Goal: Find specific page/section: Locate a particular part of the current website

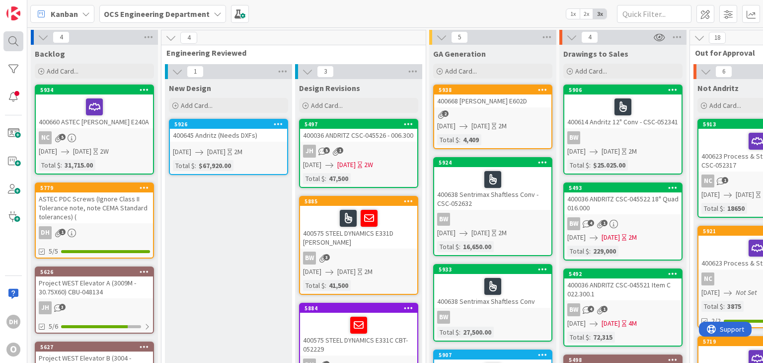
click at [22, 34] on div at bounding box center [13, 41] width 20 height 20
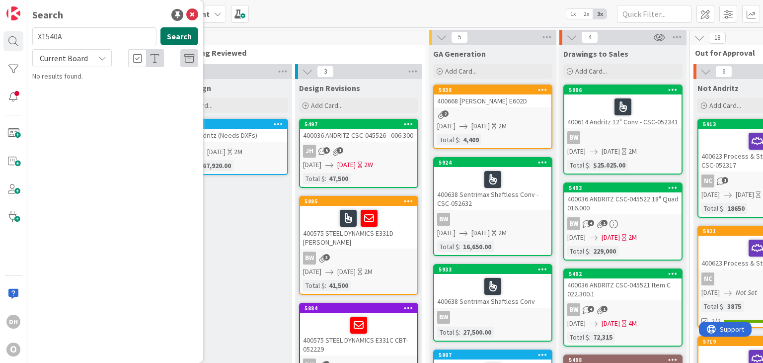
click at [186, 40] on button "Search" at bounding box center [180, 36] width 38 height 18
click at [91, 42] on input "X1540A" at bounding box center [94, 36] width 124 height 18
type input "30115"
click at [185, 94] on link "OCS Engineering Department › Archive 4462 30115 TANGENT E36A-CSC-026585" at bounding box center [115, 83] width 176 height 24
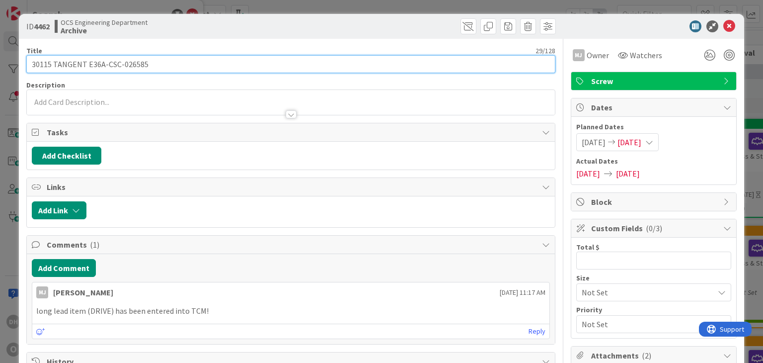
drag, startPoint x: 175, startPoint y: 60, endPoint x: 107, endPoint y: 66, distance: 67.9
click at [107, 66] on input "30115 TANGENT E36A-CSC-026585" at bounding box center [290, 64] width 529 height 18
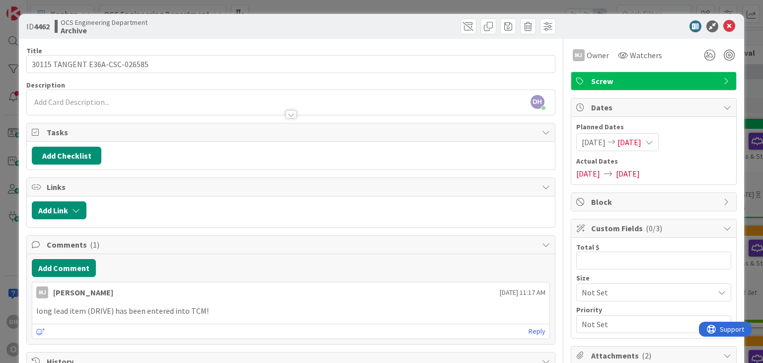
click at [727, 20] on icon at bounding box center [730, 26] width 12 height 12
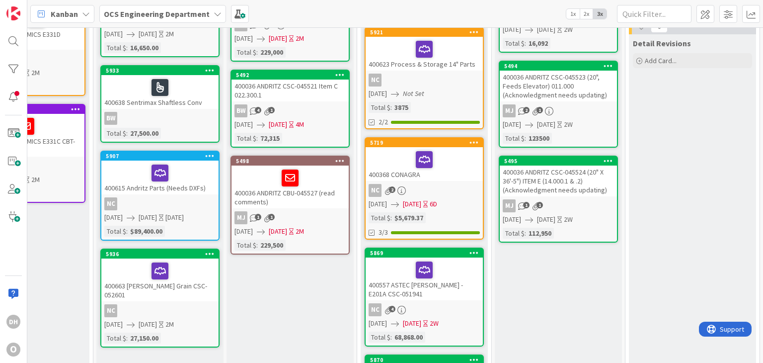
scroll to position [50, 333]
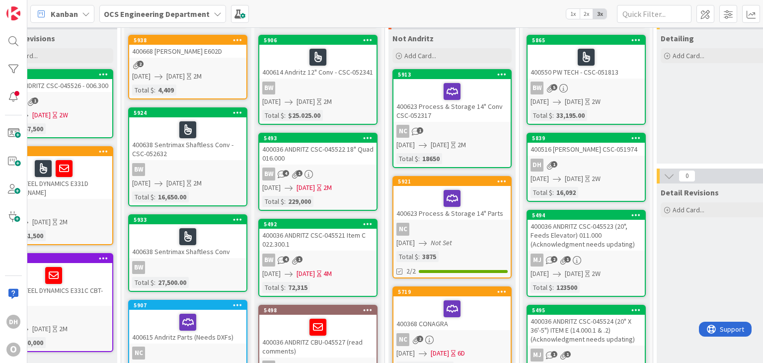
drag, startPoint x: 315, startPoint y: 250, endPoint x: 292, endPoint y: 247, distance: 23.0
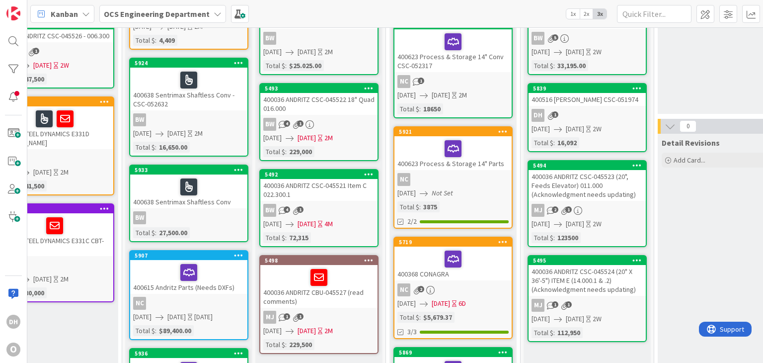
scroll to position [43, 304]
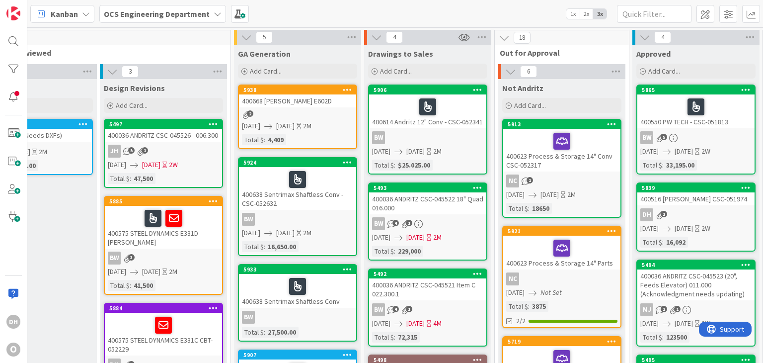
drag, startPoint x: 298, startPoint y: 246, endPoint x: 256, endPoint y: 246, distance: 41.8
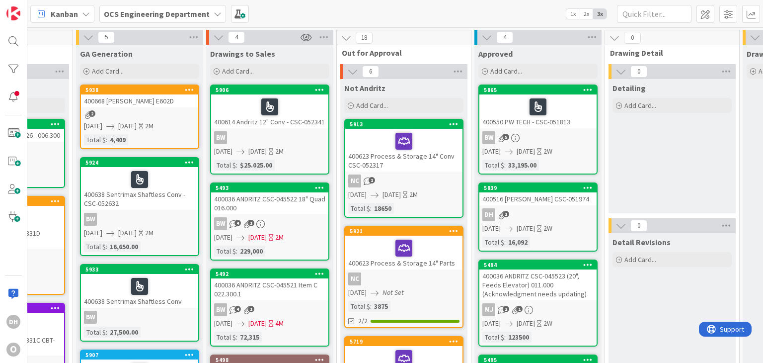
scroll to position [0, 410]
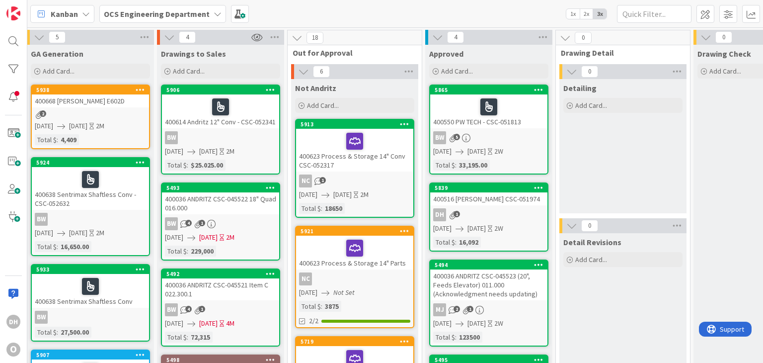
drag, startPoint x: 256, startPoint y: 246, endPoint x: 308, endPoint y: 239, distance: 52.7
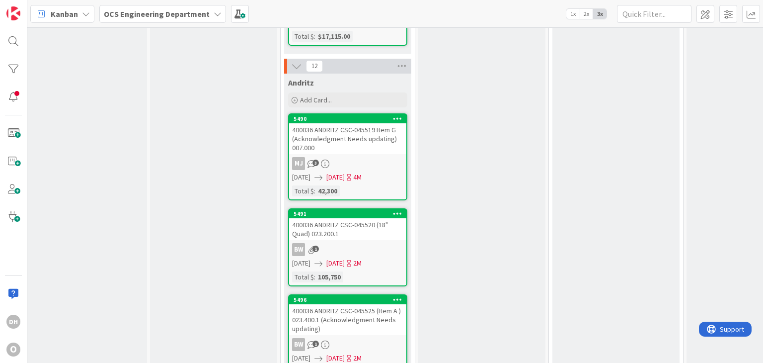
scroll to position [795, 410]
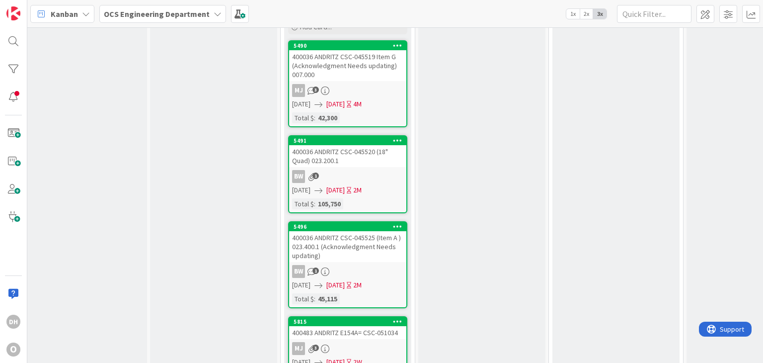
click at [315, 50] on div "400036 ANDRITZ CSC-045519 Item G (Acknowledgment Needs updating) 007.000" at bounding box center [347, 65] width 117 height 31
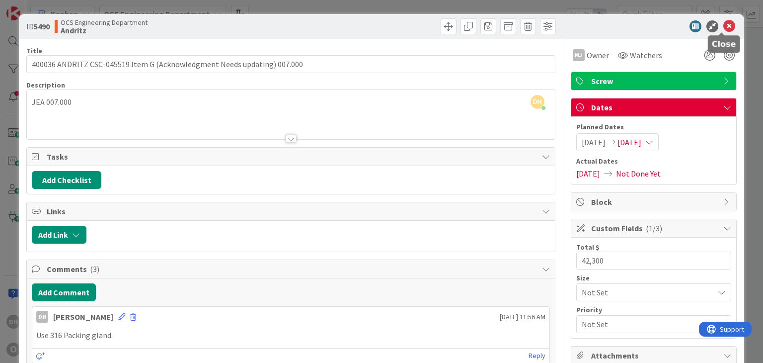
click at [728, 28] on icon at bounding box center [730, 26] width 12 height 12
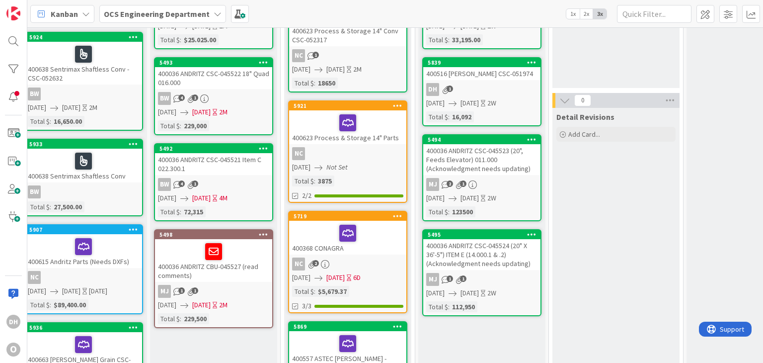
scroll to position [50, 410]
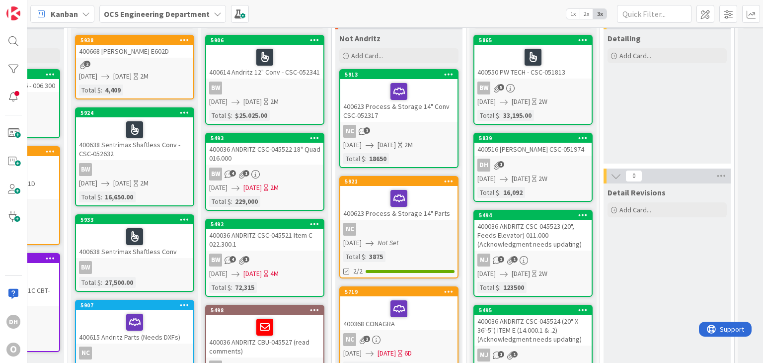
drag, startPoint x: 228, startPoint y: 162, endPoint x: 154, endPoint y: 159, distance: 74.6
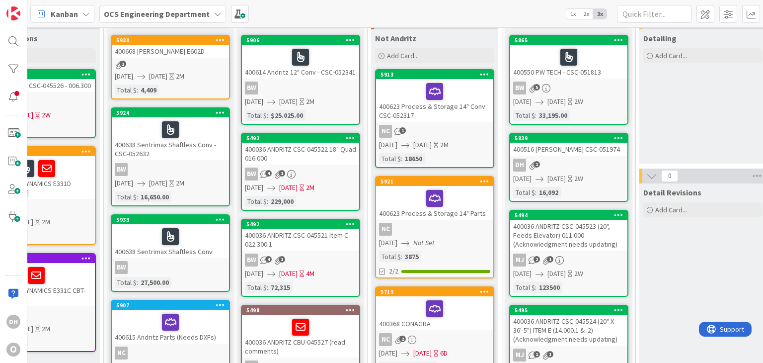
scroll to position [0, 323]
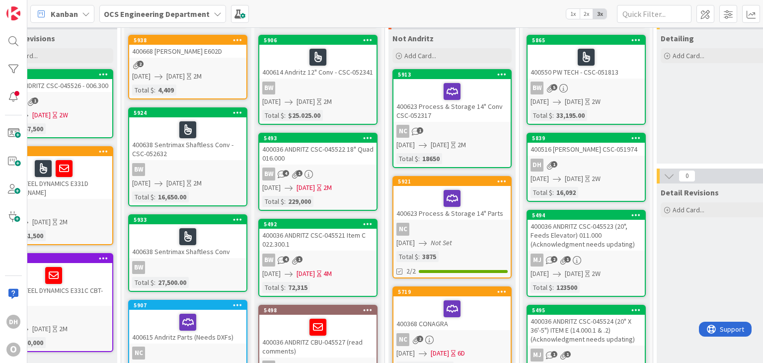
drag, startPoint x: 314, startPoint y: 184, endPoint x: 284, endPoint y: 186, distance: 29.4
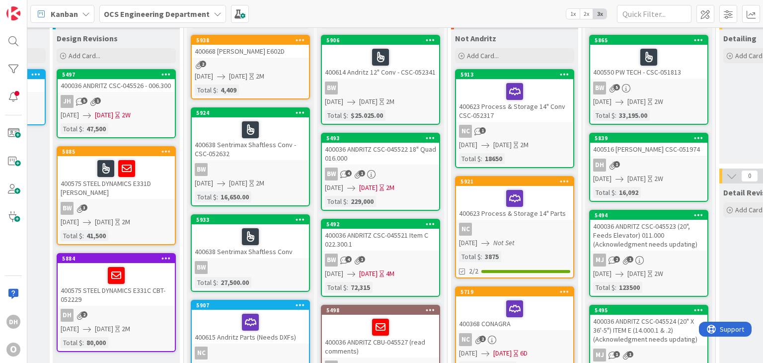
drag, startPoint x: 284, startPoint y: 186, endPoint x: 256, endPoint y: 187, distance: 27.9
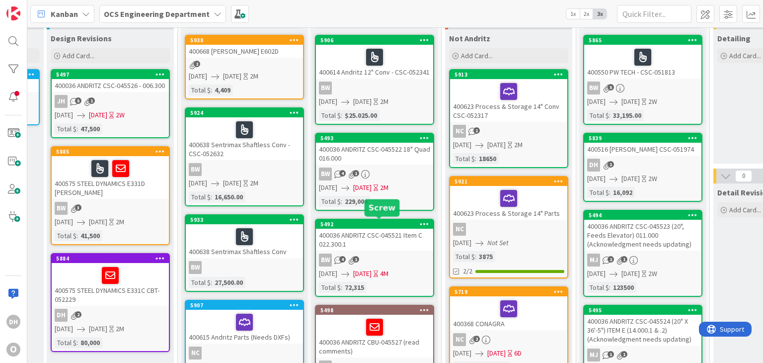
drag, startPoint x: 347, startPoint y: 221, endPoint x: 368, endPoint y: 220, distance: 20.9
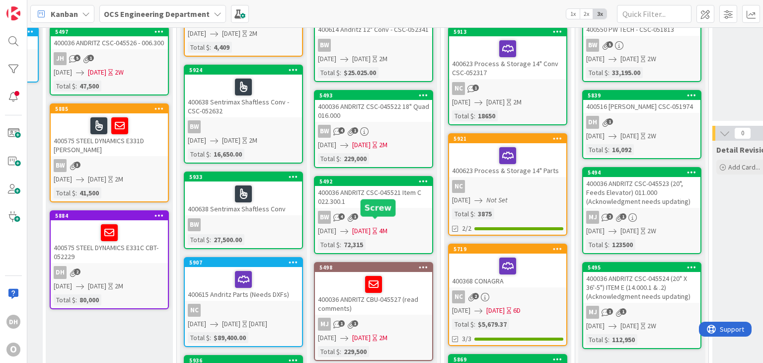
scroll to position [149, 250]
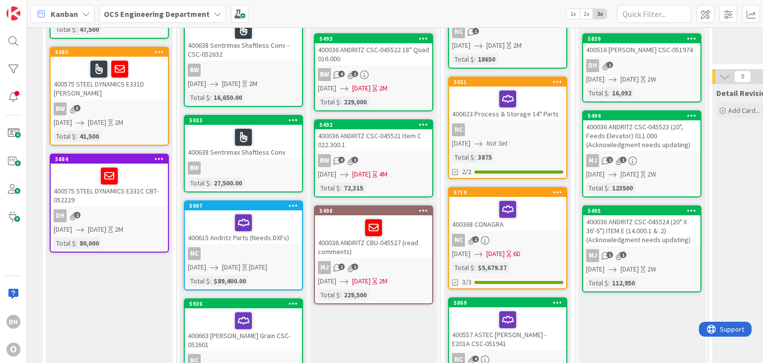
click at [344, 242] on div "400036 ANDRITZ CBU-045527 (read comments)" at bounding box center [373, 236] width 117 height 43
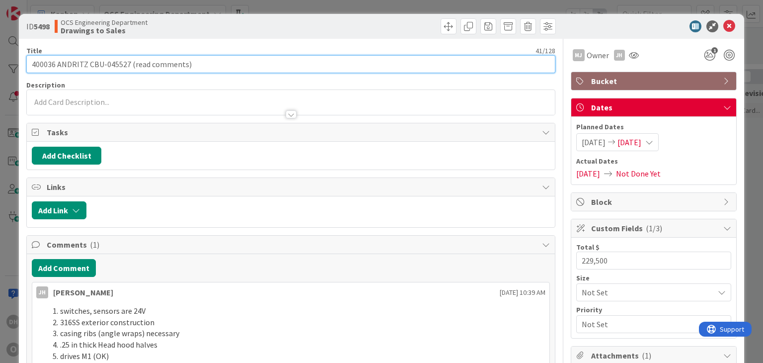
click at [230, 63] on input "400036 ANDRITZ CBU-045527 (read comments)" at bounding box center [290, 64] width 529 height 18
type input "400036 ANDRITZ CBU-045527 (read comments) 012.000"
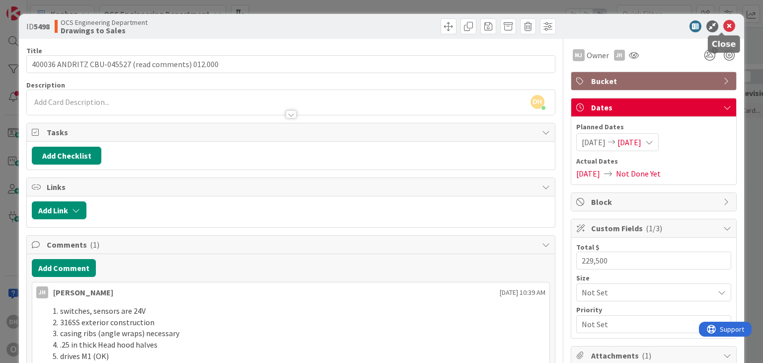
click at [724, 24] on icon at bounding box center [730, 26] width 12 height 12
